Goal: Check status: Check status

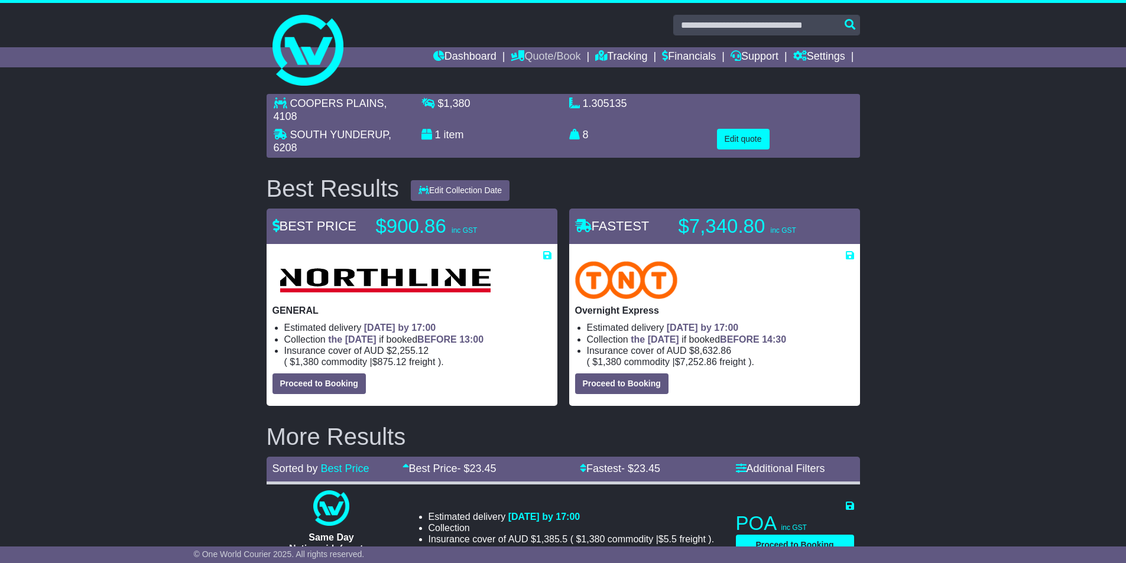
click at [545, 62] on link "Quote/Book" at bounding box center [546, 57] width 70 height 20
click at [544, 76] on link "Domestic" at bounding box center [557, 77] width 93 height 13
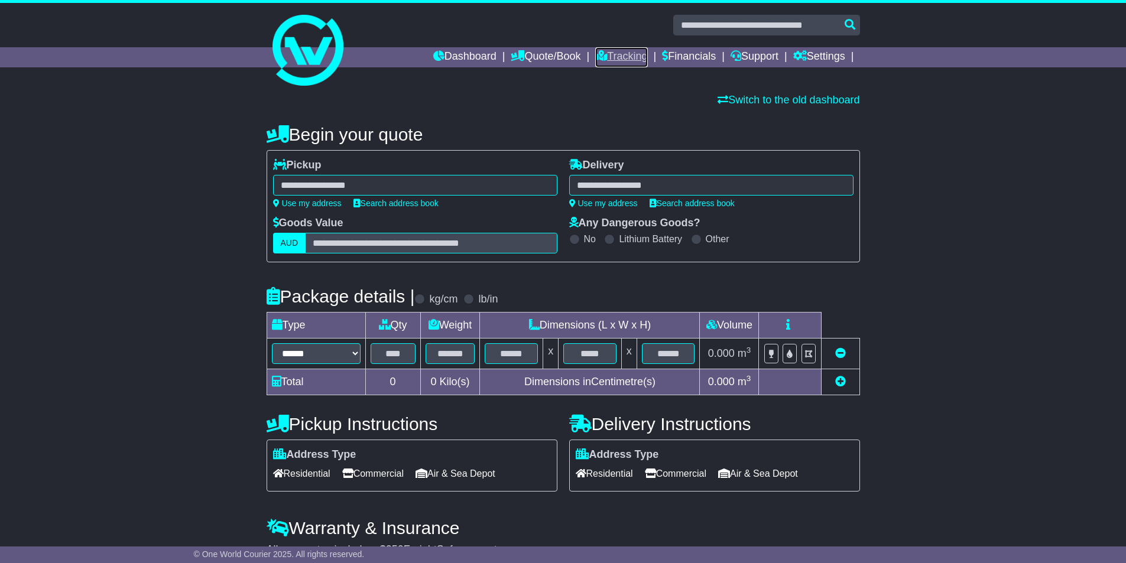
click at [631, 57] on link "Tracking" at bounding box center [621, 57] width 52 height 20
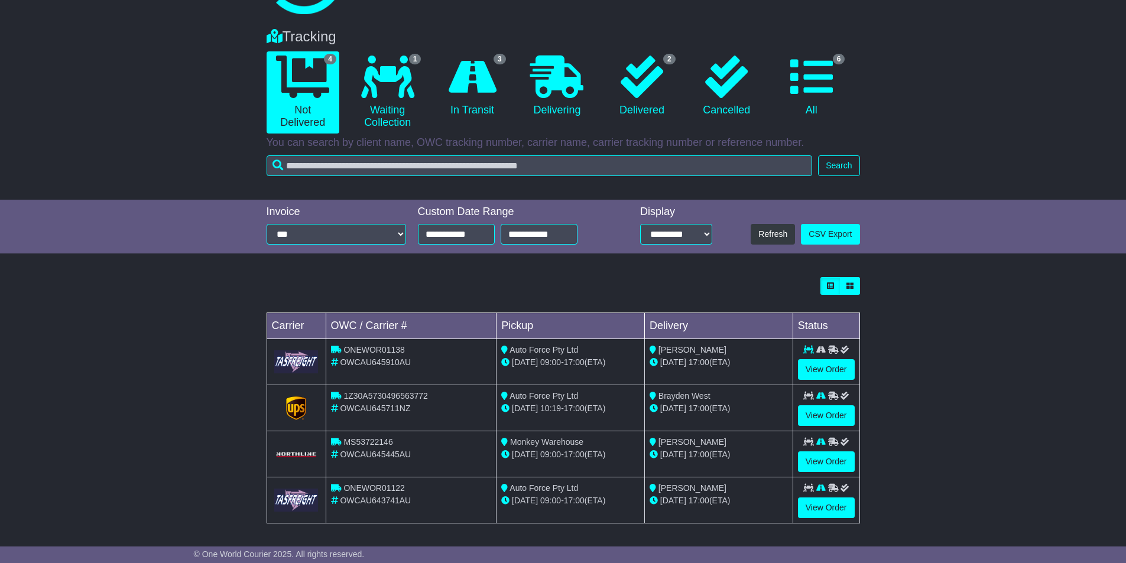
scroll to position [74, 0]
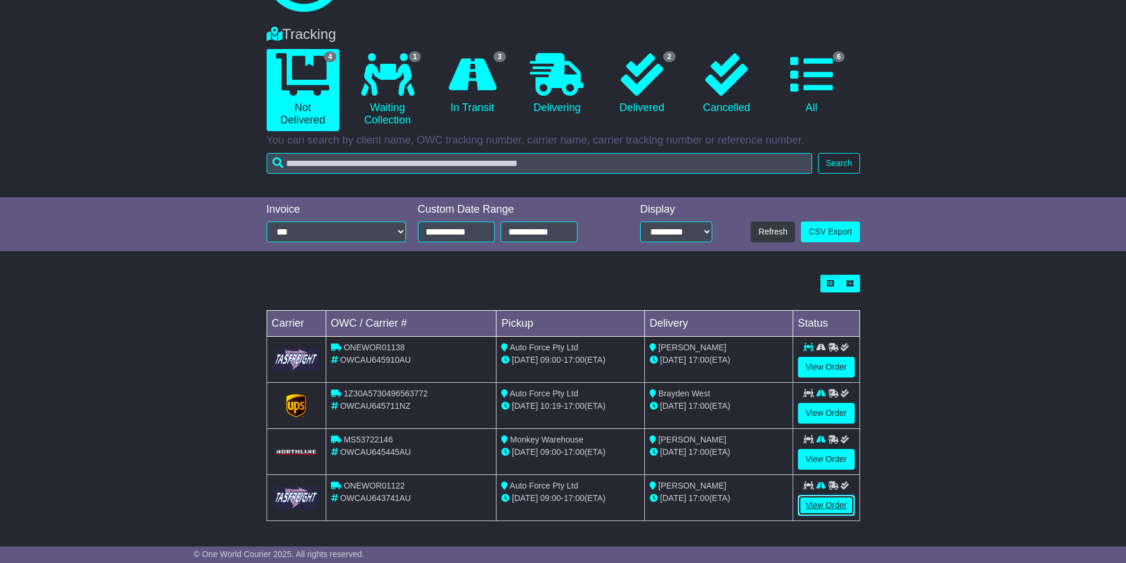
click at [830, 514] on link "View Order" at bounding box center [826, 505] width 57 height 21
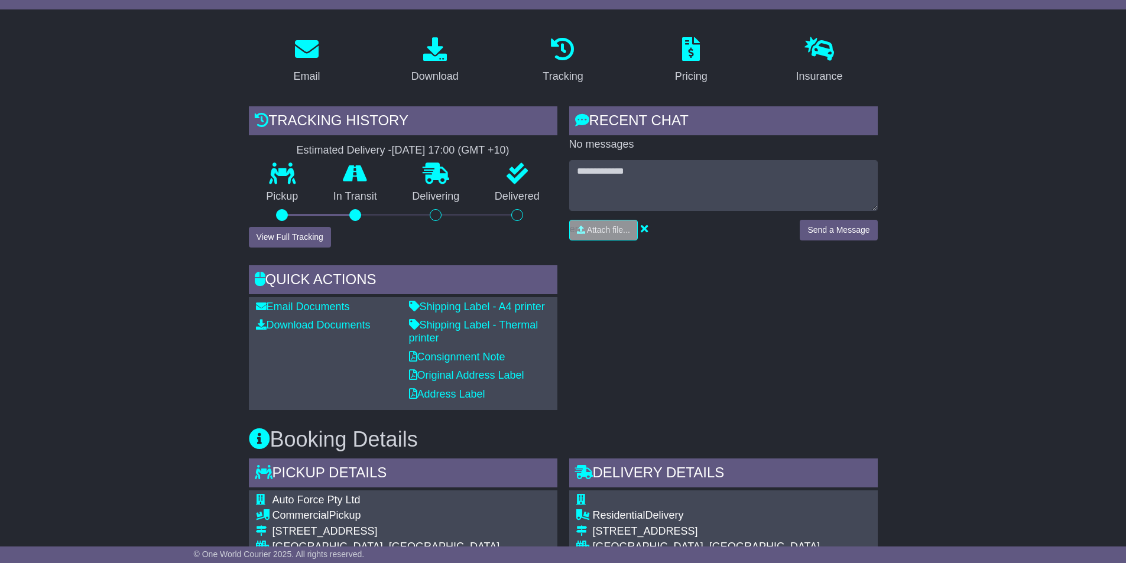
scroll to position [177, 0]
click at [312, 240] on button "View Full Tracking" at bounding box center [290, 236] width 82 height 21
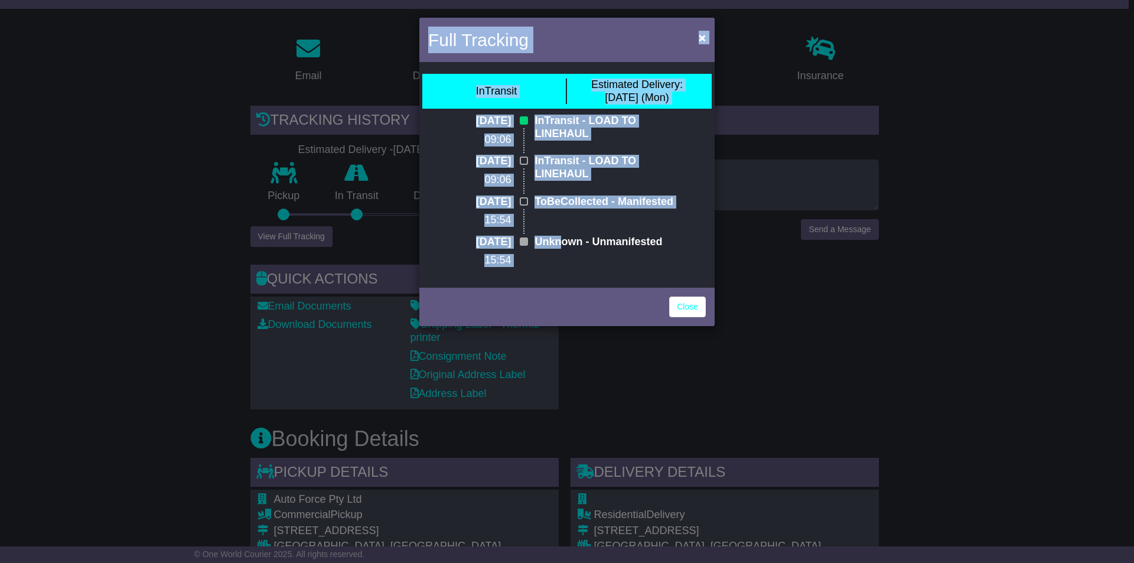
drag, startPoint x: 558, startPoint y: 264, endPoint x: 419, endPoint y: 37, distance: 266.5
click at [419, 37] on div "Full Tracking × InTransit Estimated Delivery: [DATE] (Mon) [DATE] 09:06 InTrans…" at bounding box center [567, 281] width 1134 height 563
copy div "Full Tracking × InTransit Estimated Delivery: [DATE] (Mon) [DATE] 09:06 InTrans…"
click at [710, 40] on button "×" at bounding box center [702, 37] width 19 height 24
